Goal: Navigation & Orientation: Find specific page/section

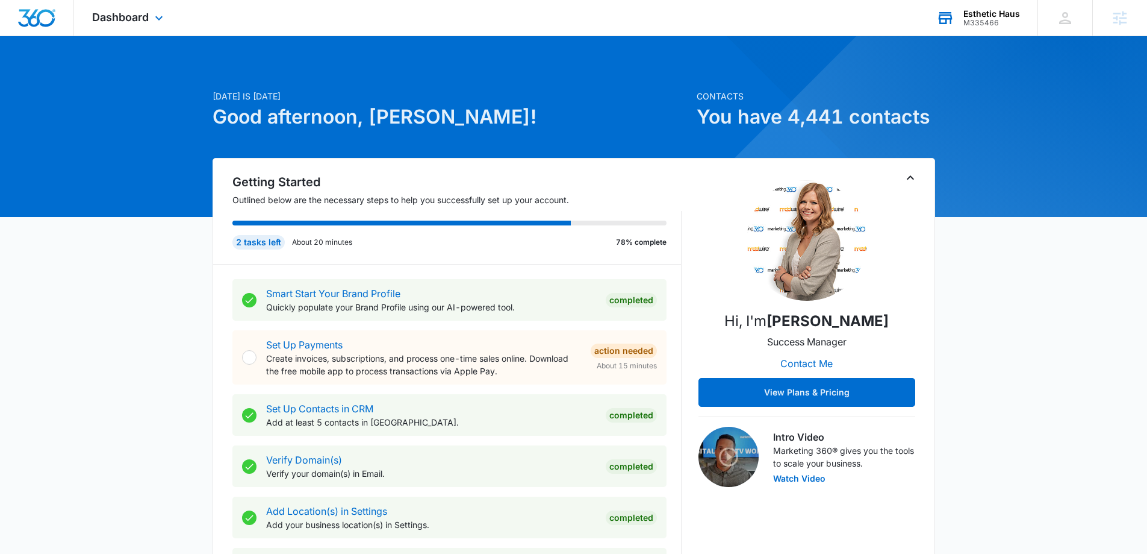
click at [994, 17] on div "Esthetic Haus" at bounding box center [992, 14] width 57 height 10
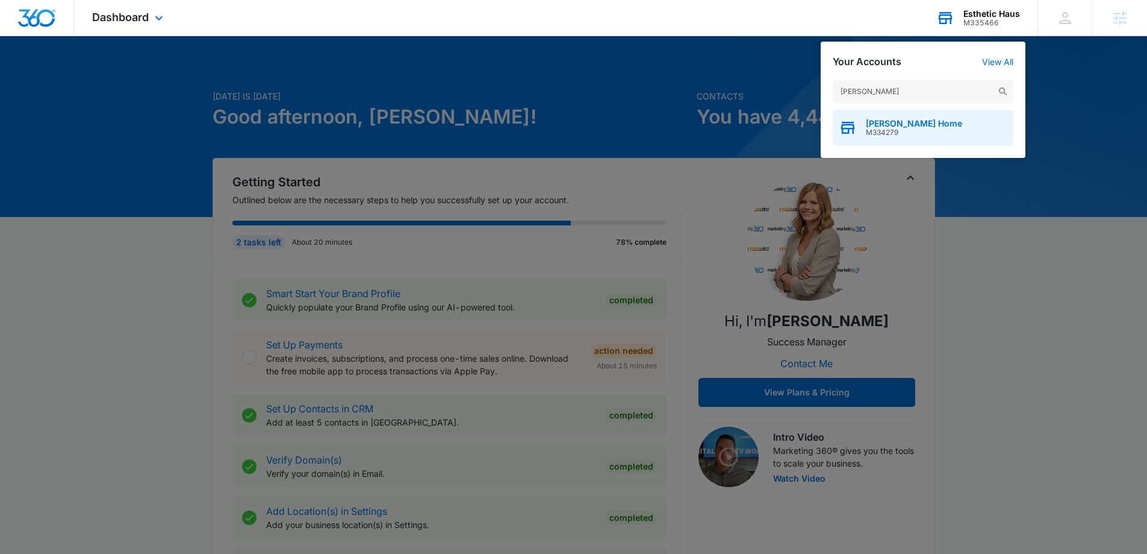
type input "[PERSON_NAME]"
drag, startPoint x: 937, startPoint y: 130, endPoint x: 826, endPoint y: 20, distance: 156.7
click at [937, 129] on span "M334279" at bounding box center [914, 132] width 96 height 8
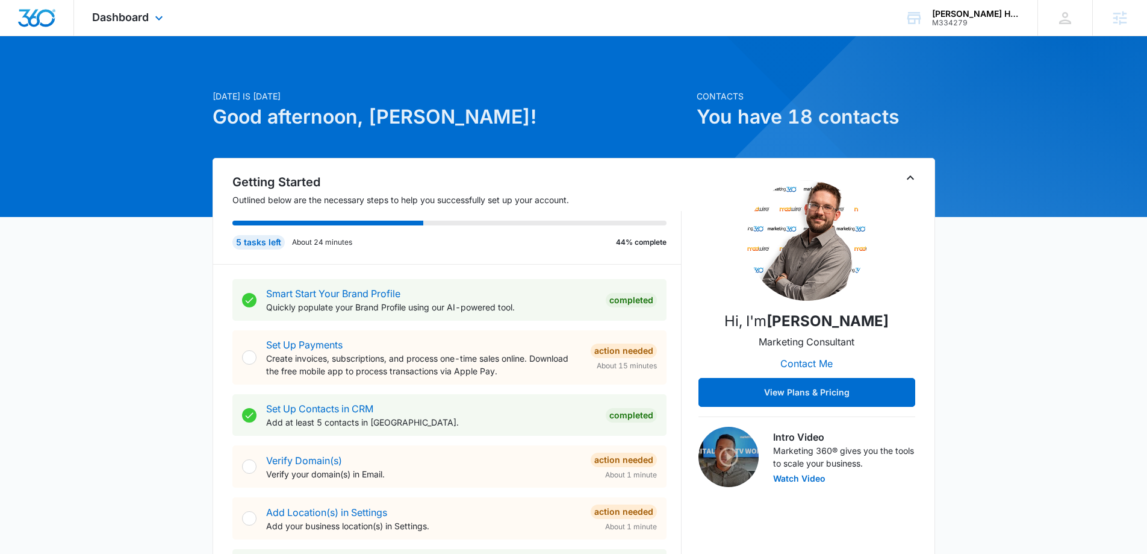
click at [136, 8] on div "Dashboard Apps Reputation Websites Forms CRM Email Social Shop Content Ads Inte…" at bounding box center [129, 18] width 110 height 36
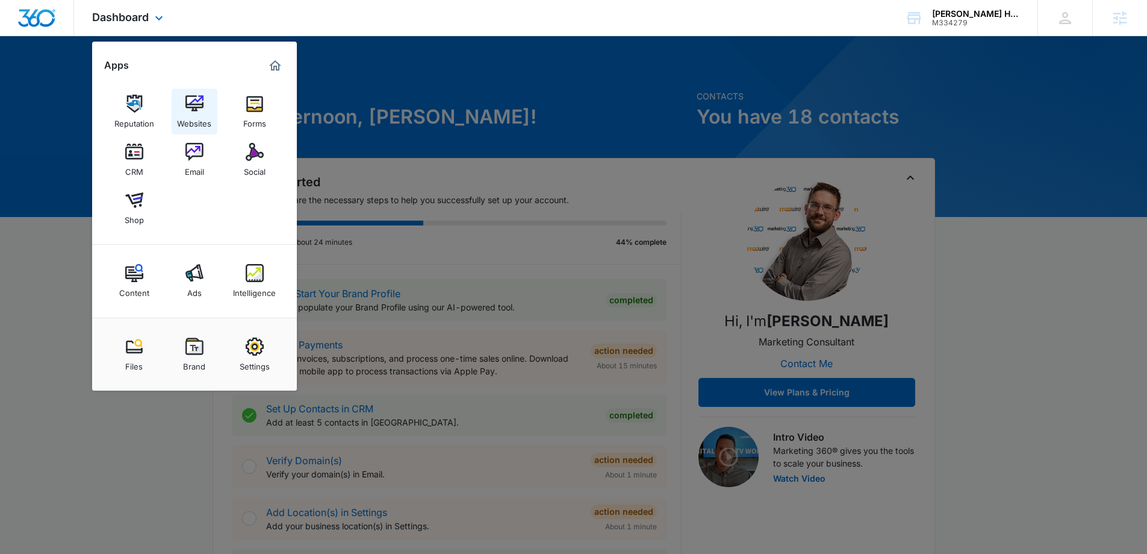
click at [203, 108] on img at bounding box center [195, 104] width 18 height 18
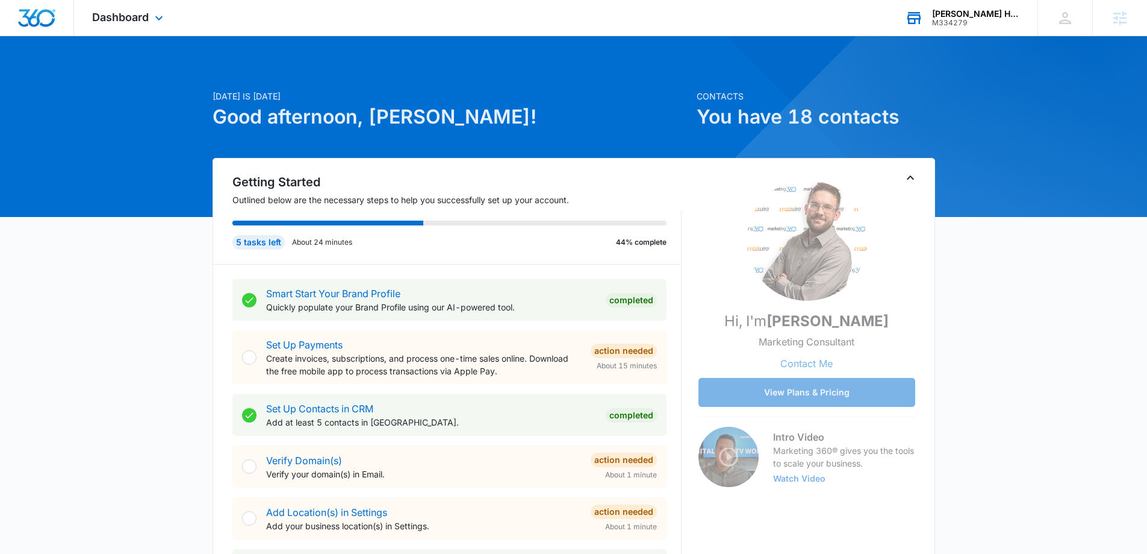
click at [959, 21] on div "M334279" at bounding box center [976, 23] width 88 height 8
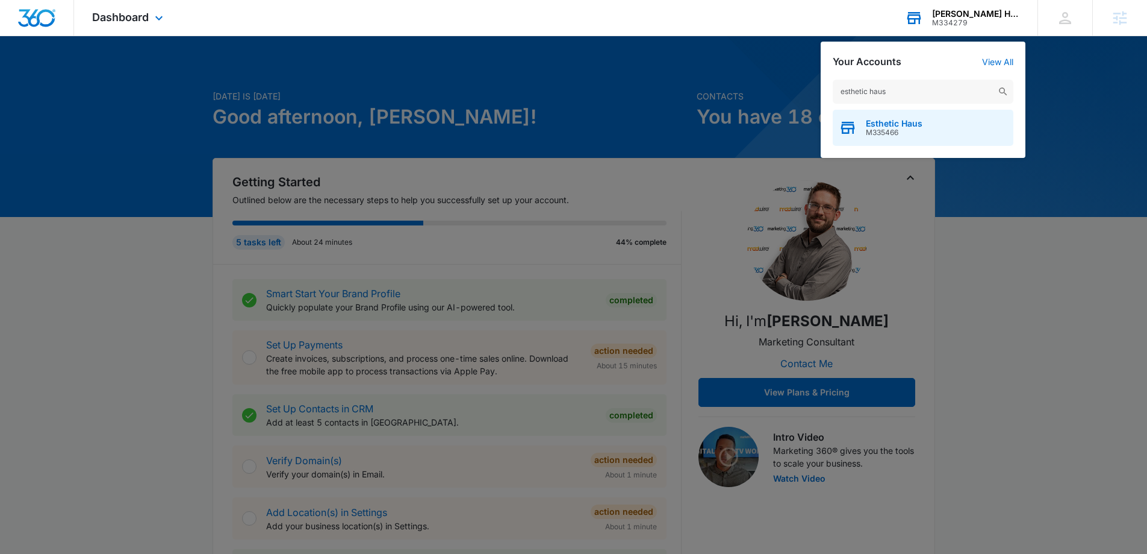
type input "esthetic haus"
click at [873, 129] on span "M335466" at bounding box center [894, 132] width 57 height 8
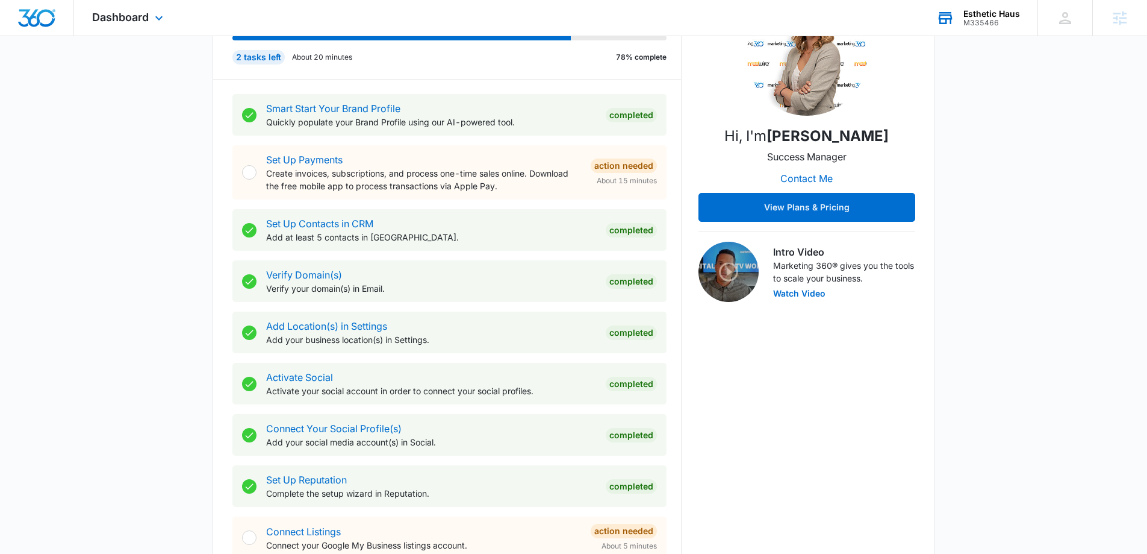
scroll to position [181, 0]
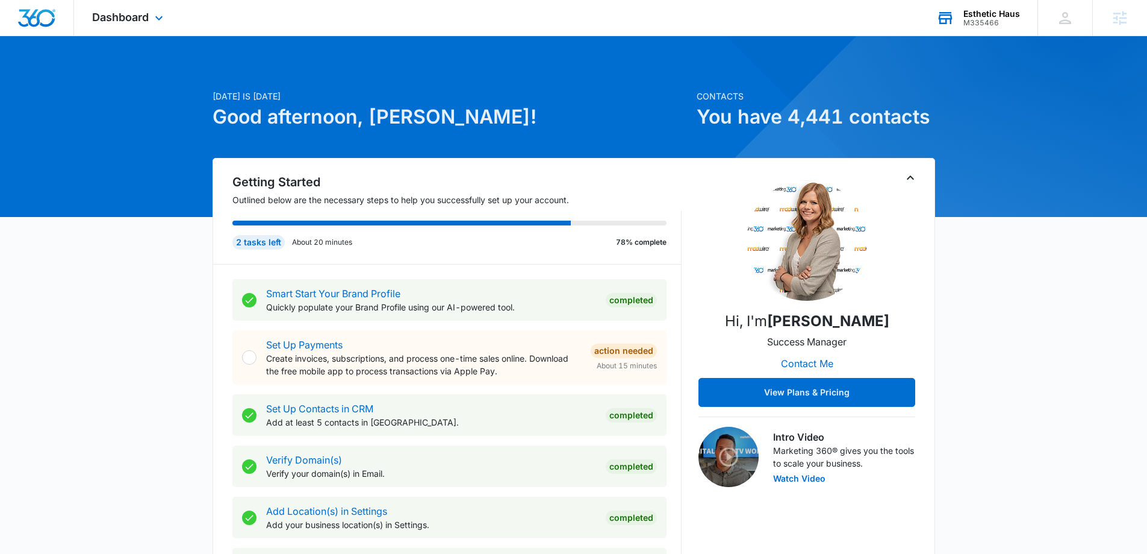
click at [981, 33] on div "Esthetic Haus M335466 Your Accounts View All" at bounding box center [978, 18] width 119 height 36
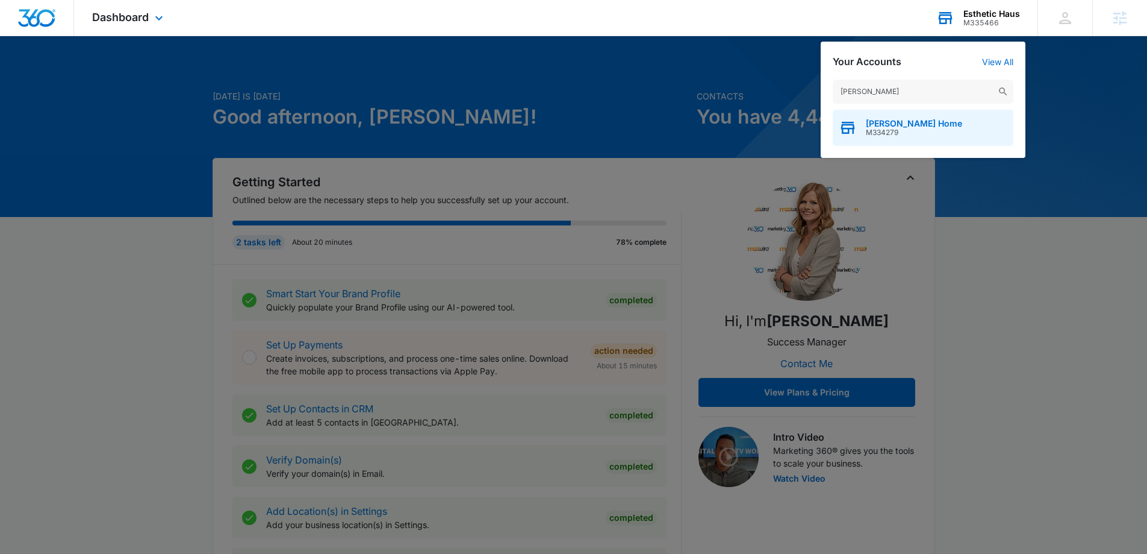
type input "[PERSON_NAME]"
click at [984, 134] on div "[PERSON_NAME] Home M334279" at bounding box center [923, 128] width 181 height 36
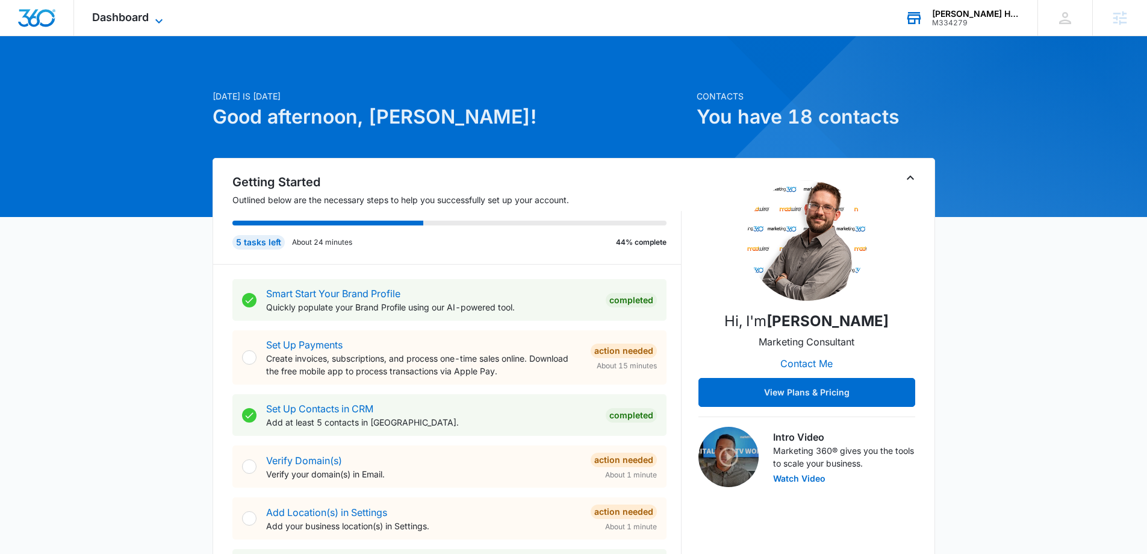
click at [127, 16] on span "Dashboard" at bounding box center [120, 17] width 57 height 13
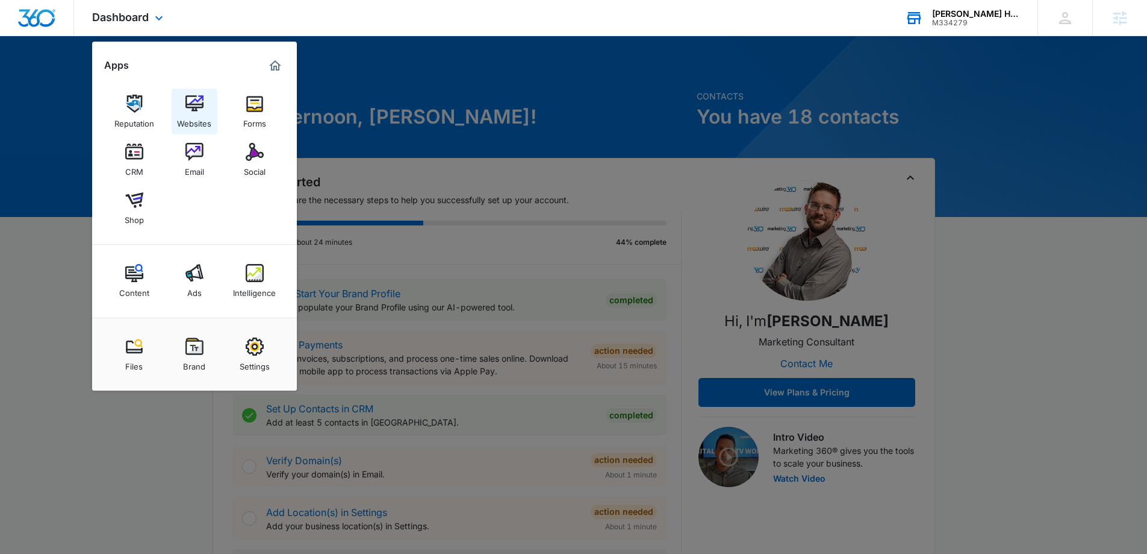
click at [177, 110] on link "Websites" at bounding box center [195, 112] width 46 height 46
